Goal: Task Accomplishment & Management: Use online tool/utility

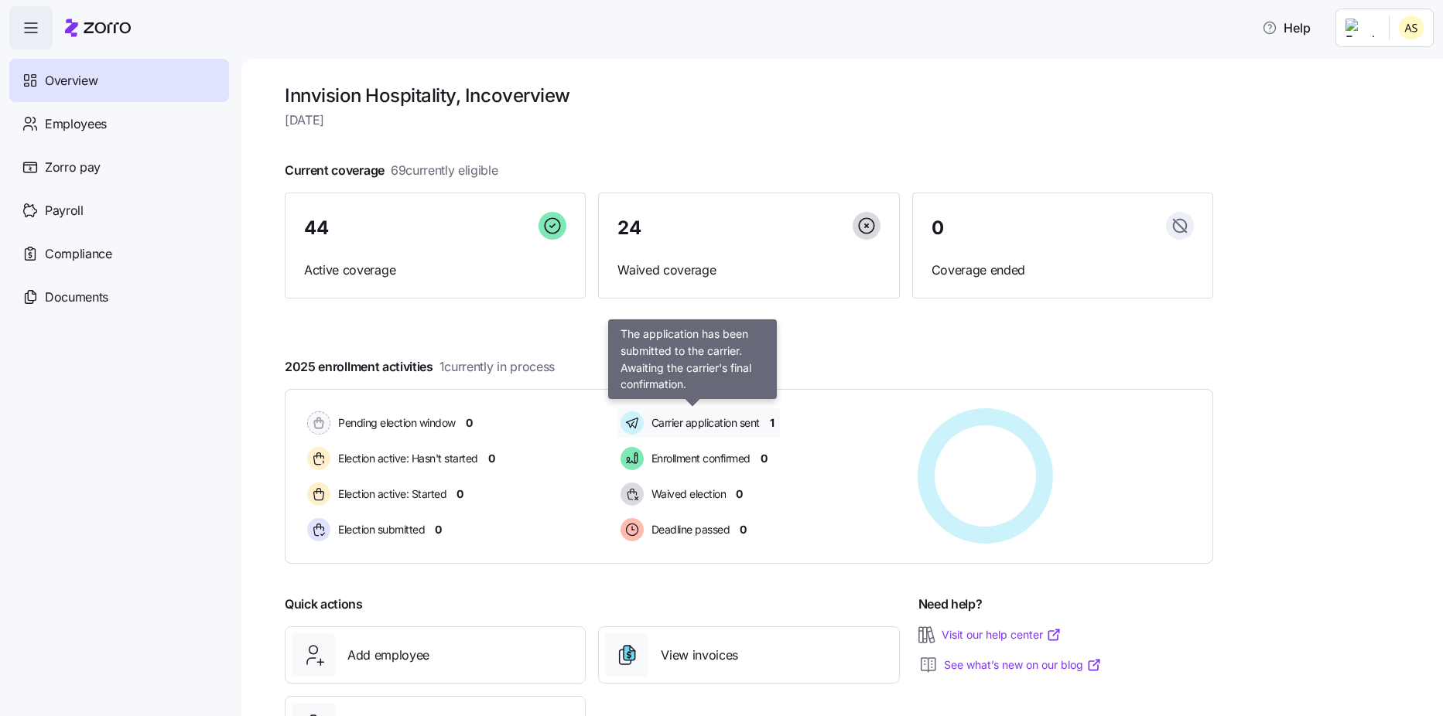
click at [763, 411] on div "Carrier application sent" at bounding box center [691, 422] width 149 height 29
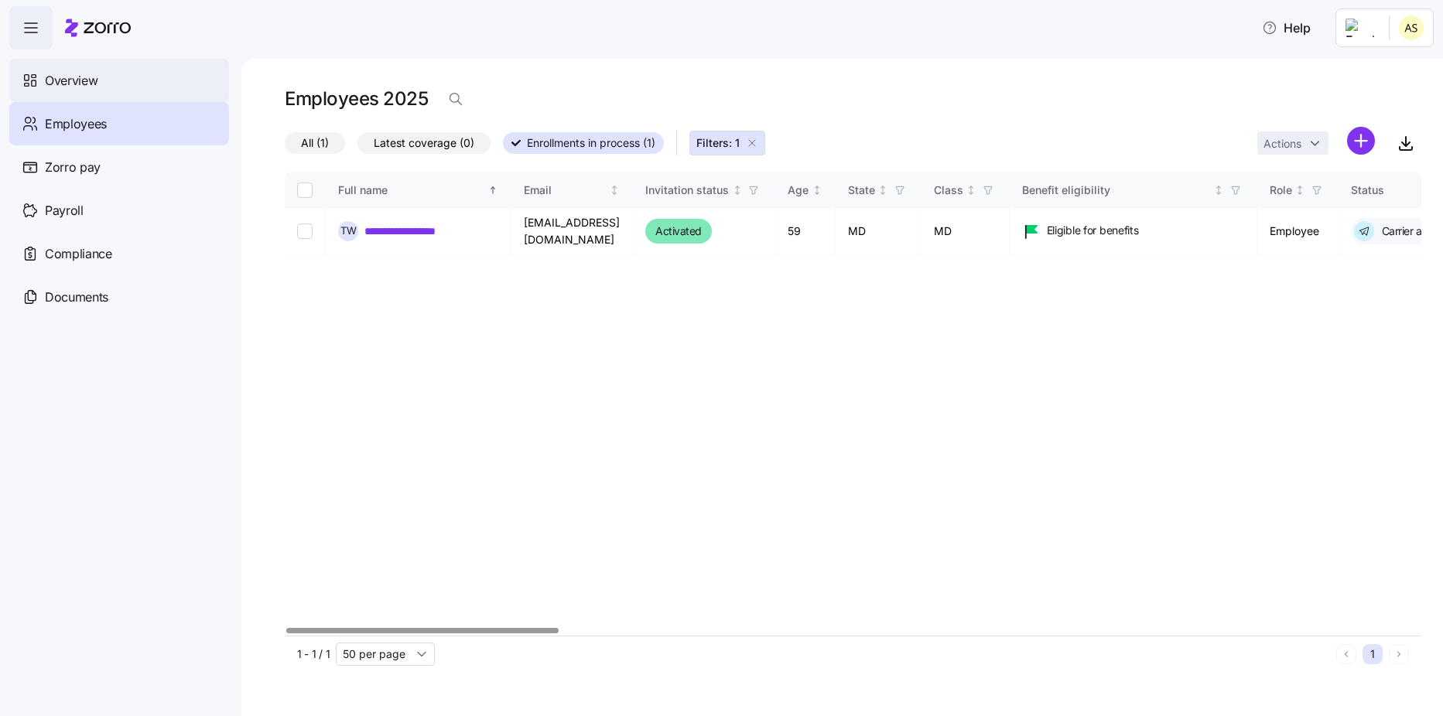
click at [91, 75] on span "Overview" at bounding box center [71, 80] width 53 height 19
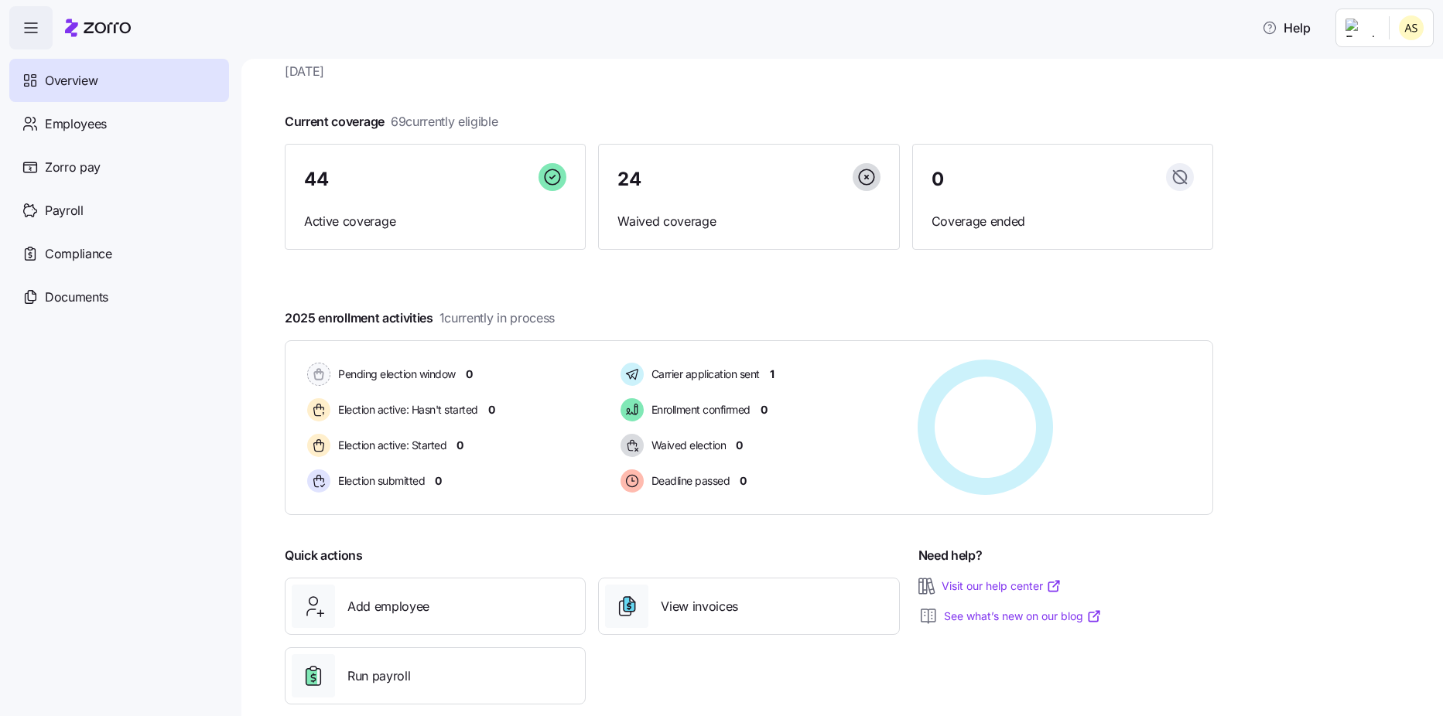
scroll to position [74, 0]
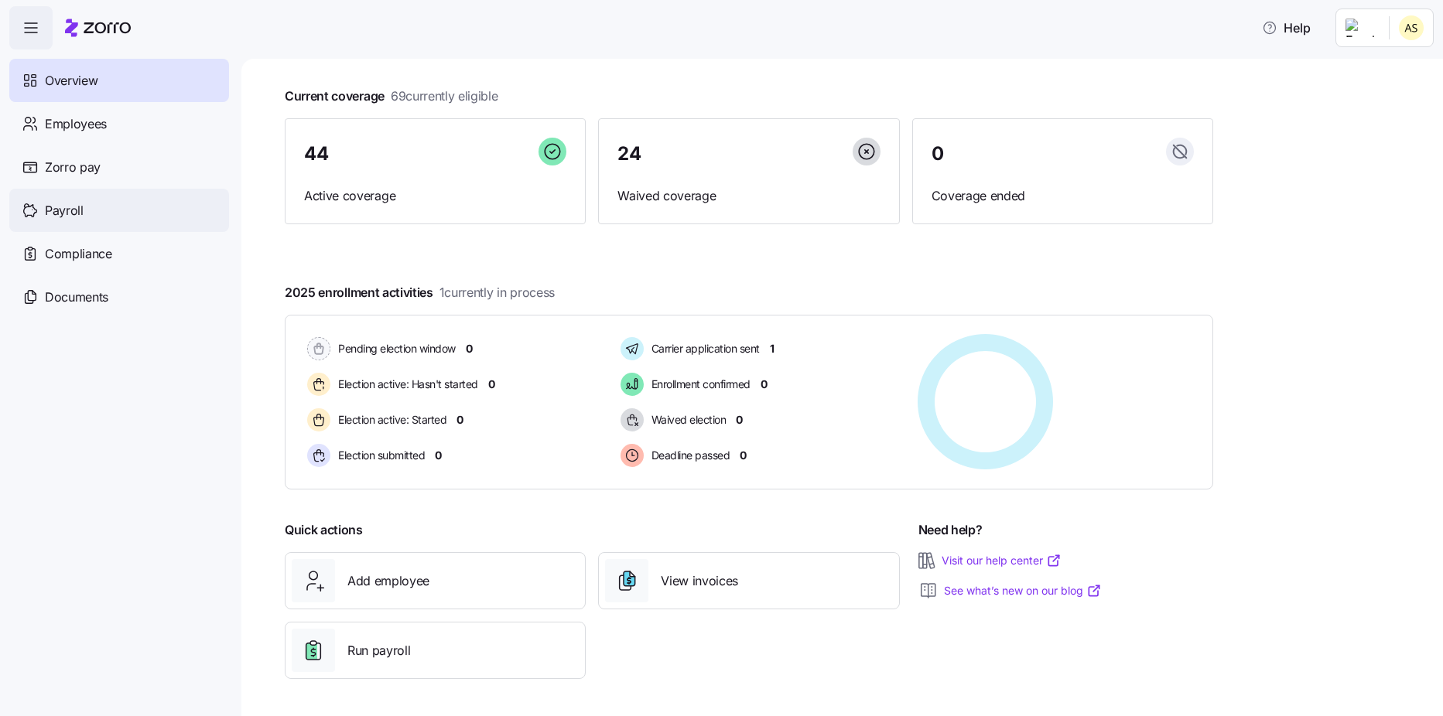
click at [67, 210] on span "Payroll" at bounding box center [64, 210] width 39 height 19
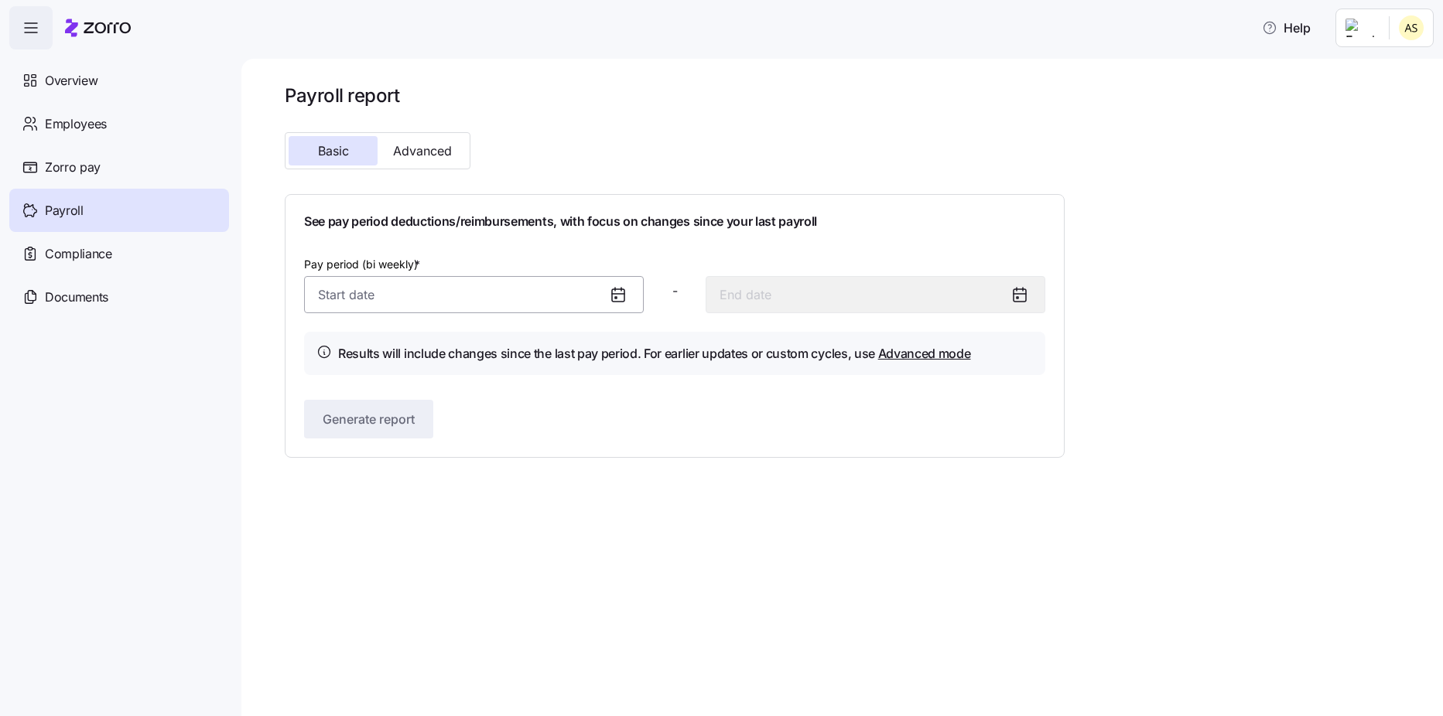
click at [575, 294] on input "Pay period (bi weekly) *" at bounding box center [474, 294] width 340 height 37
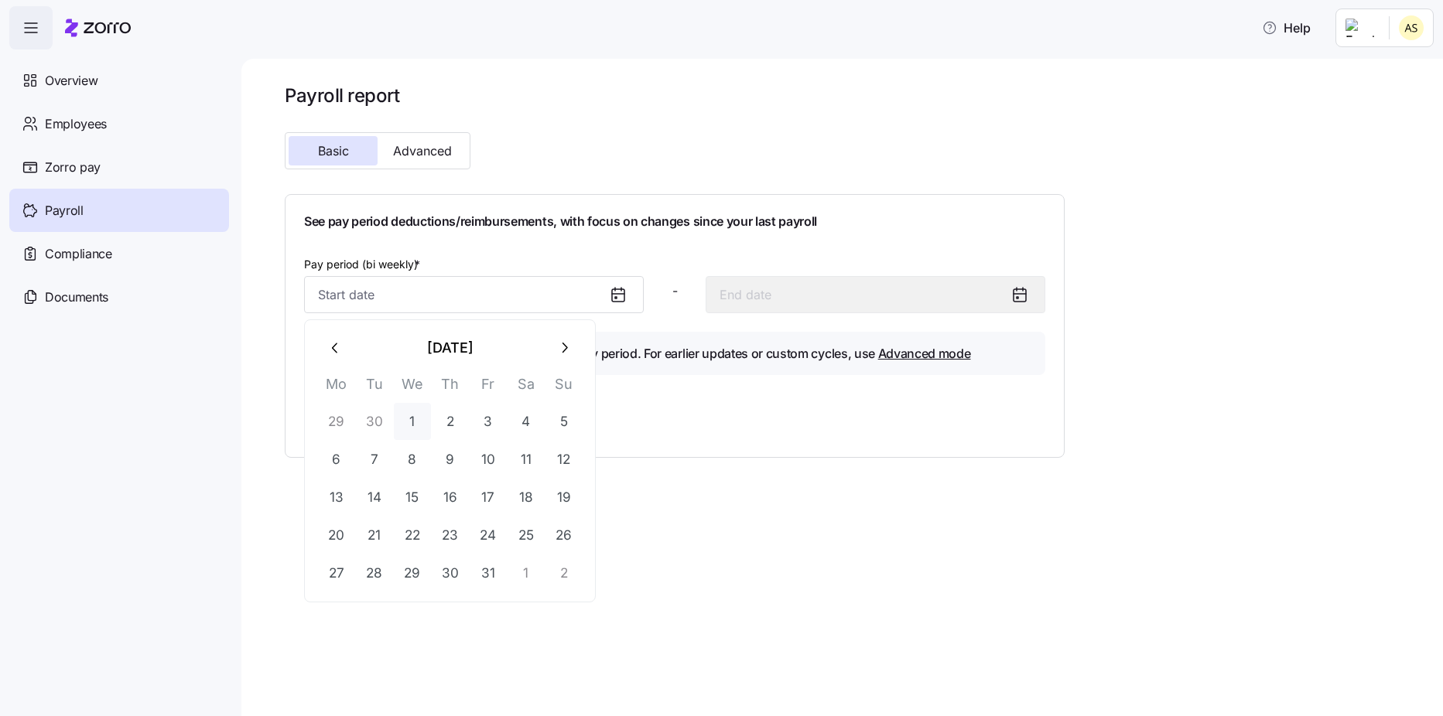
click at [414, 415] on button "1" at bounding box center [412, 421] width 37 height 37
type input "[DATE]"
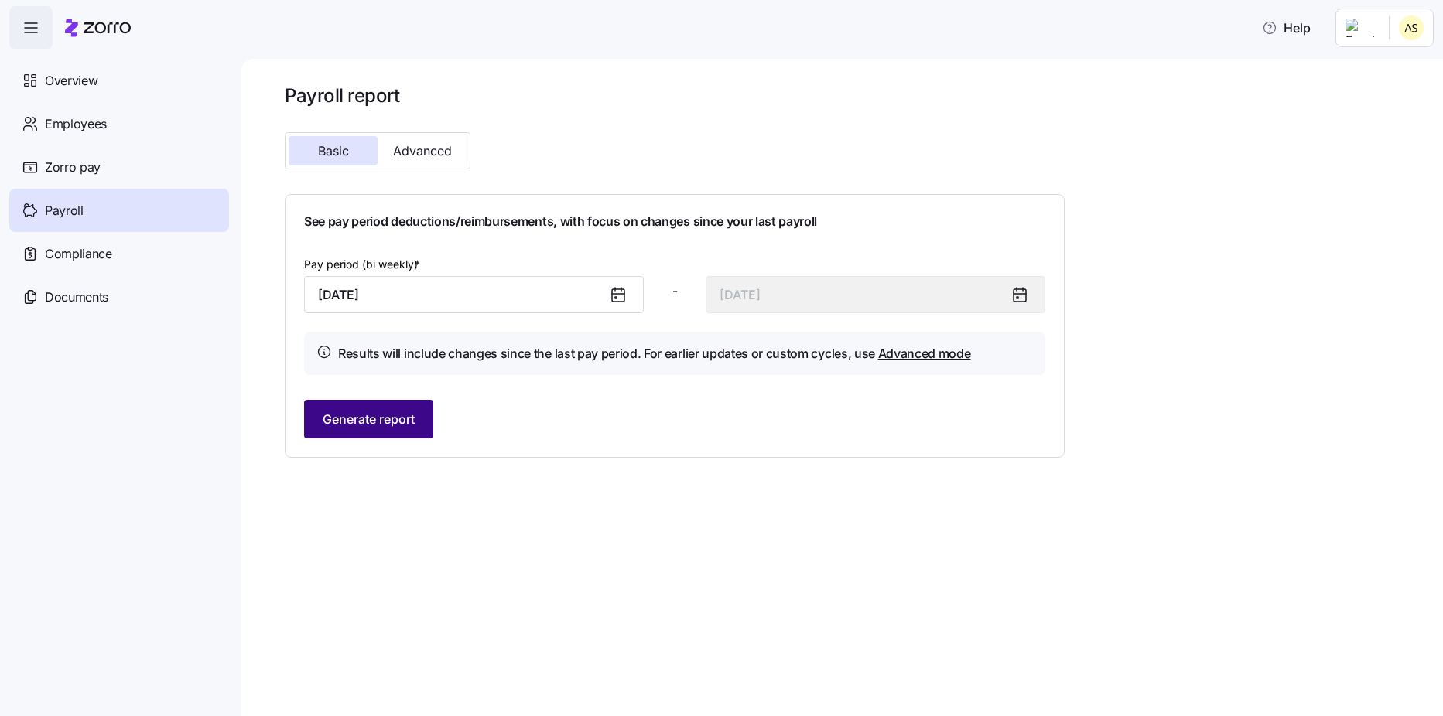
click at [399, 411] on span "Generate report" at bounding box center [369, 419] width 92 height 19
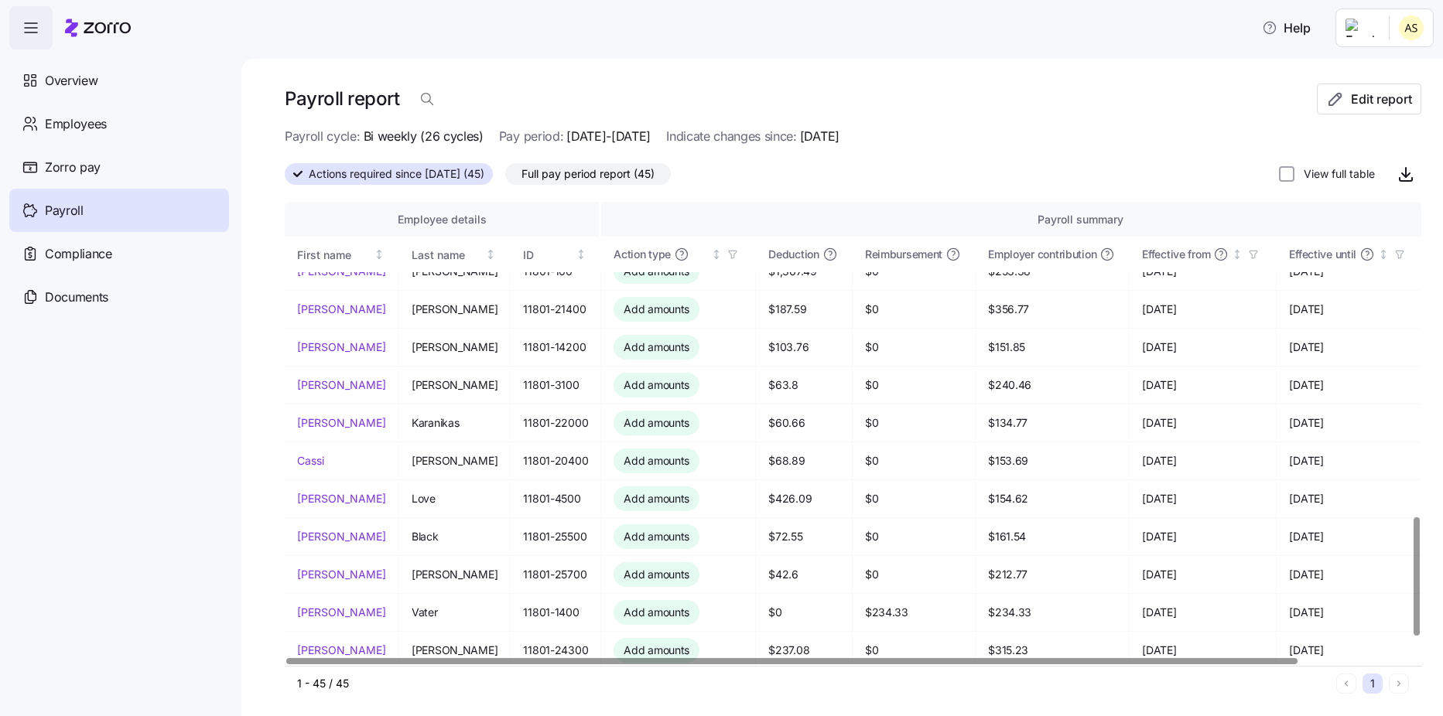
scroll to position [1234, 0]
